Goal: Transaction & Acquisition: Subscribe to service/newsletter

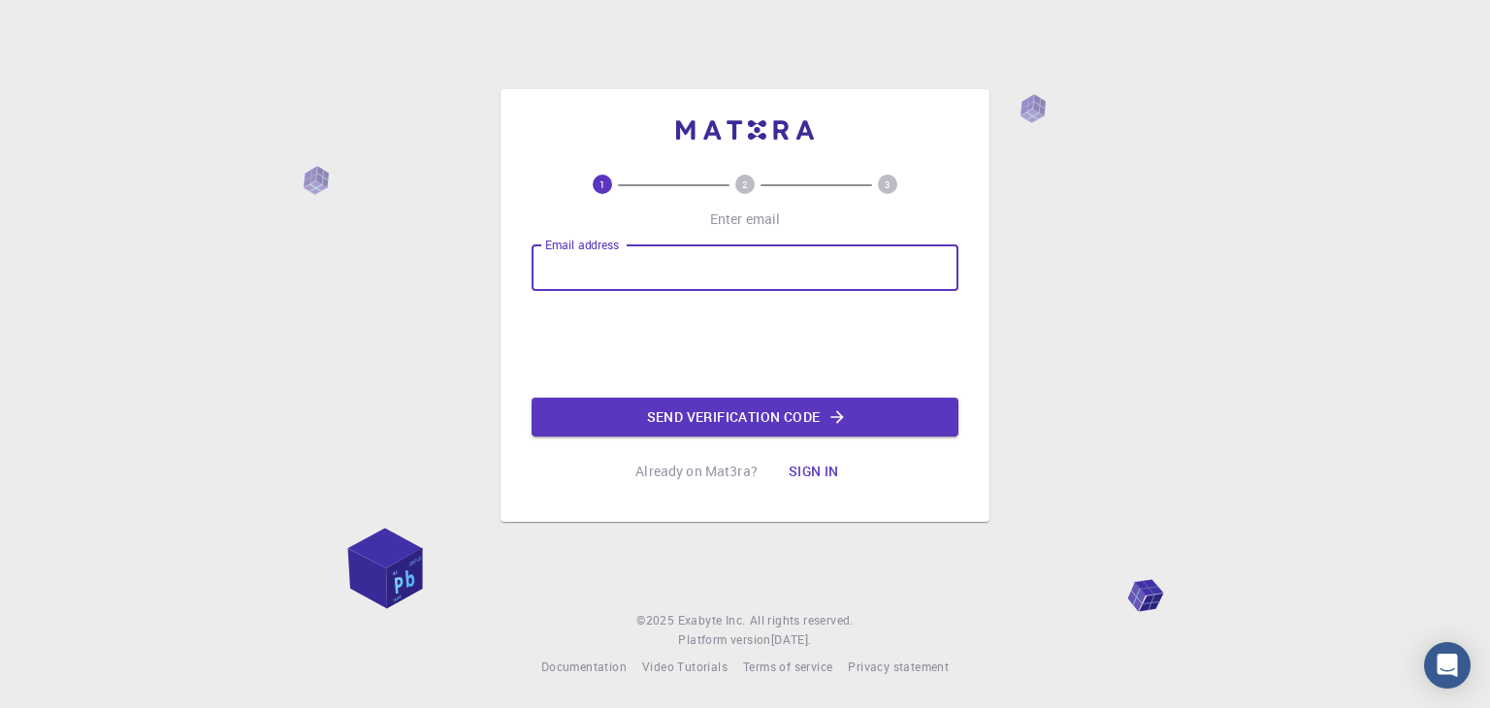
click at [615, 259] on input "Email address" at bounding box center [744, 267] width 427 height 47
type input "[EMAIL_ADDRESS][DOMAIN_NAME]"
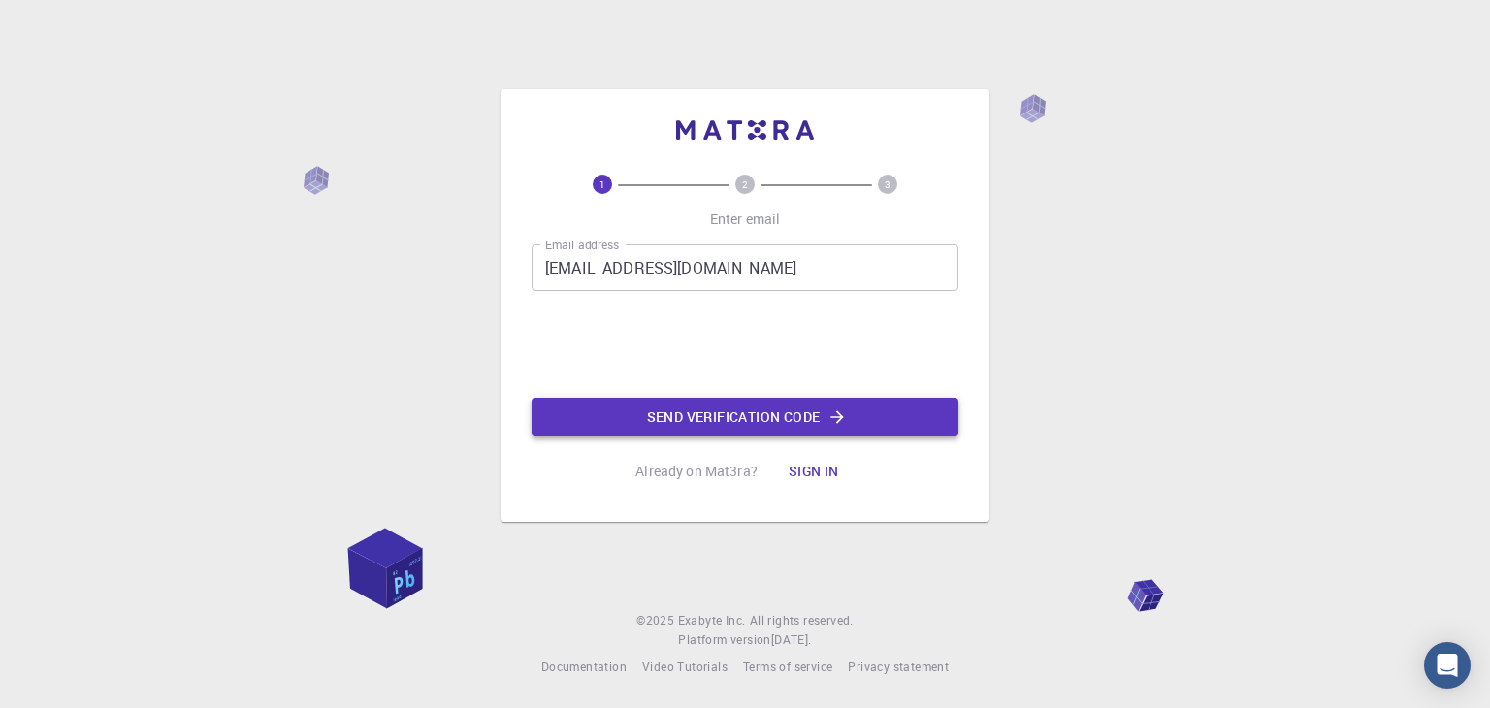
click at [720, 405] on button "Send verification code" at bounding box center [744, 417] width 427 height 39
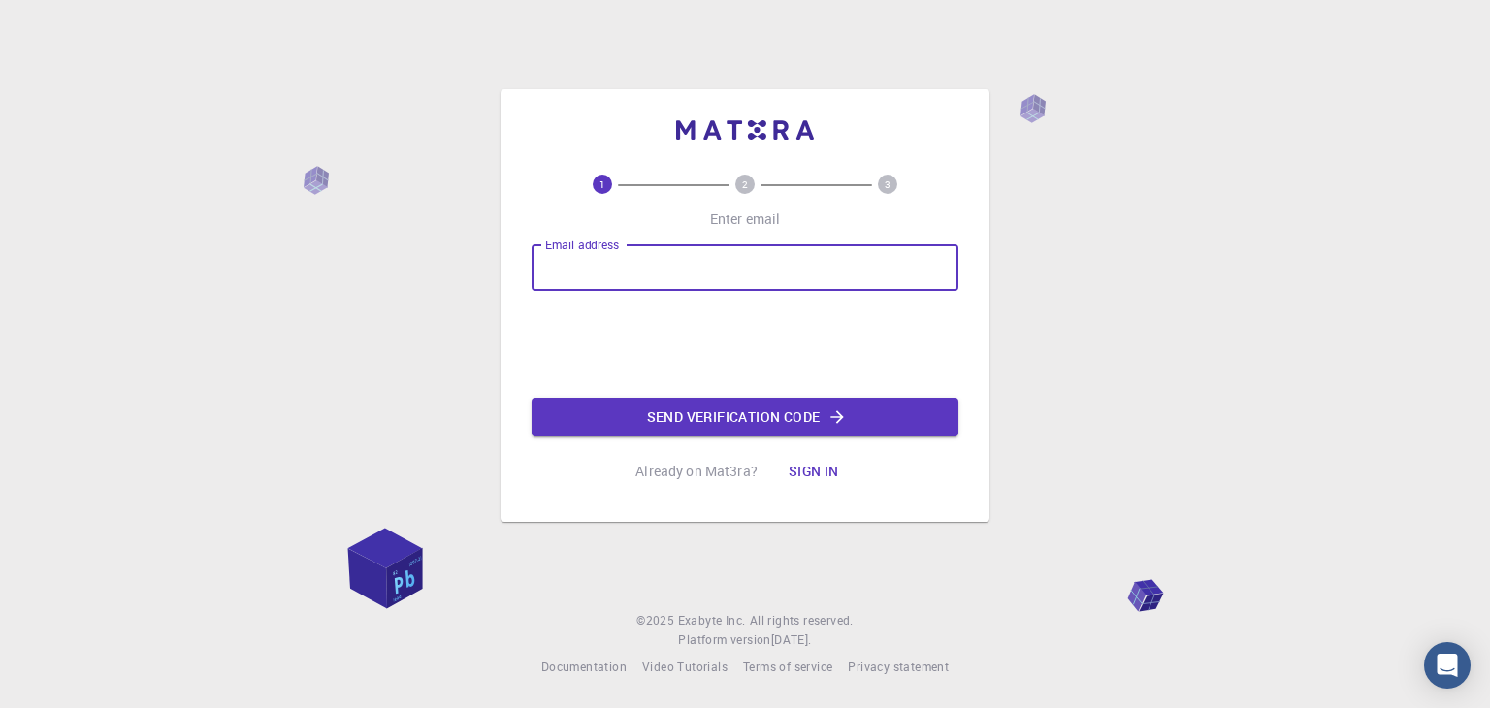
click at [851, 270] on input "Email address" at bounding box center [744, 267] width 427 height 47
type input "[EMAIL_ADDRESS][DOMAIN_NAME]"
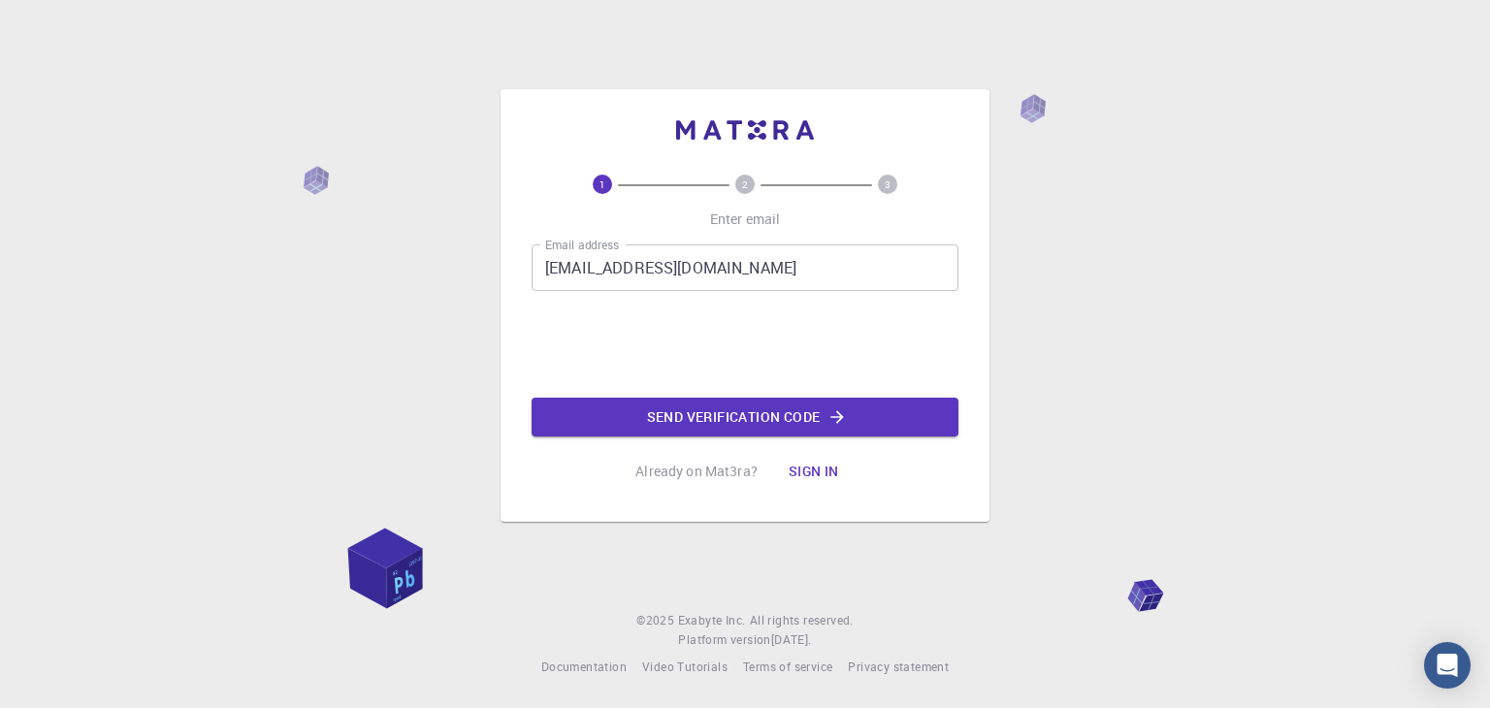
click at [711, 394] on div "Email address darinaplitka99@gmail.com Email address 0cAFcWeA5dpew0_rvuFaN35QQF…" at bounding box center [744, 340] width 427 height 192
click at [723, 422] on button "Send verification code" at bounding box center [744, 417] width 427 height 39
